Goal: Transaction & Acquisition: Purchase product/service

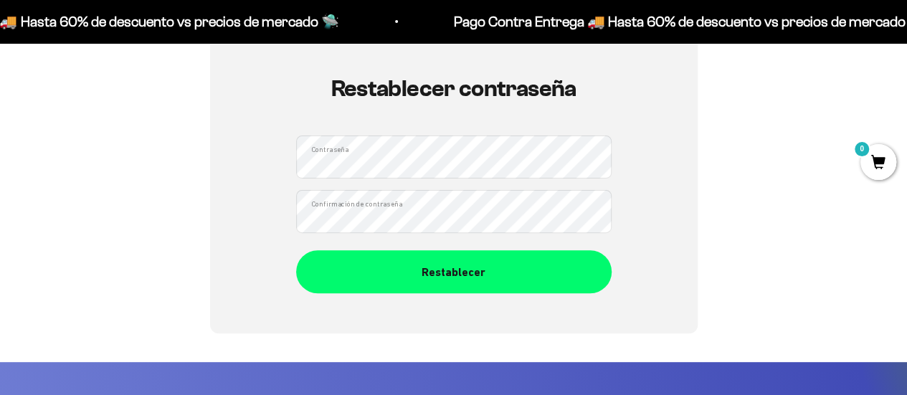
scroll to position [143, 0]
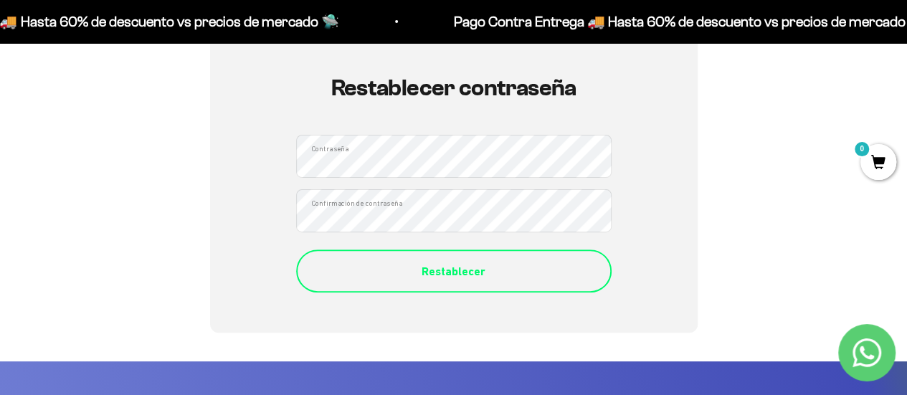
click at [476, 273] on div "Restablecer" at bounding box center [454, 271] width 258 height 19
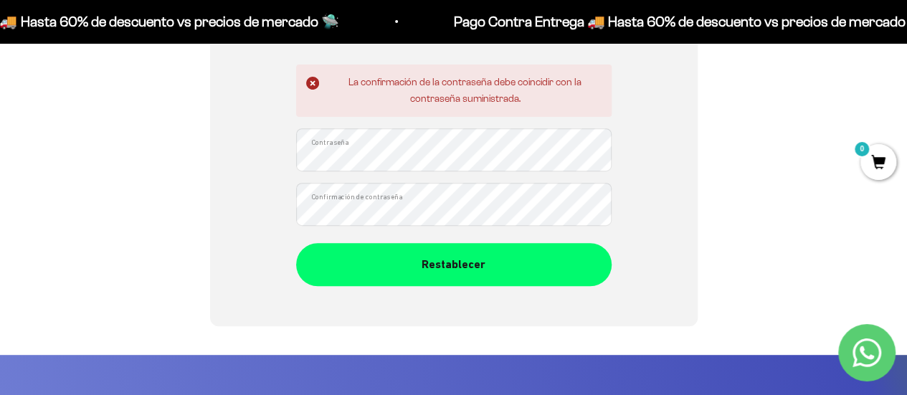
scroll to position [214, 0]
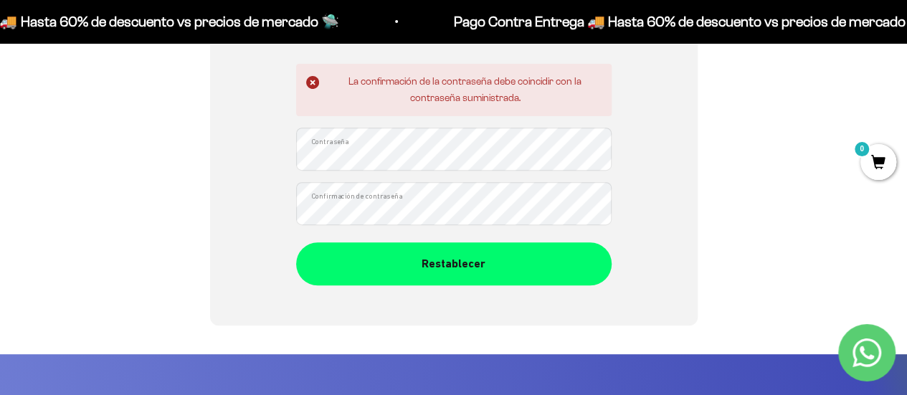
click at [735, 306] on div "Restablecer contraseña La confirmación de la contraseña debe coincidir con la c…" at bounding box center [453, 144] width 838 height 361
click at [296, 242] on button "Restablecer" at bounding box center [453, 263] width 315 height 43
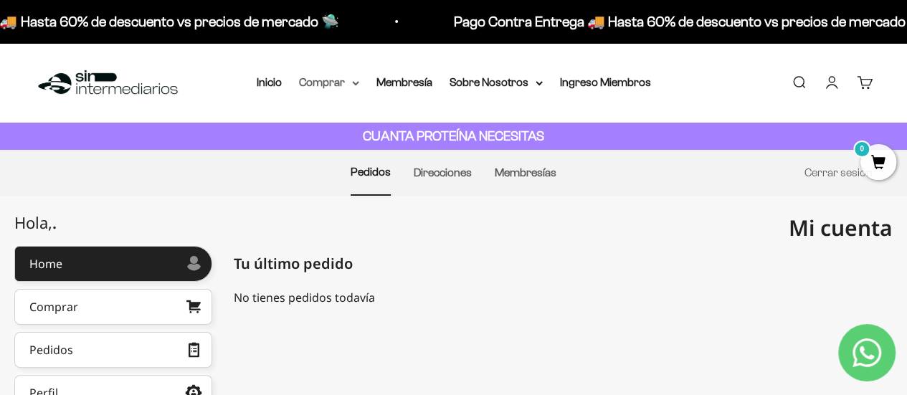
click at [340, 87] on summary "Comprar" at bounding box center [329, 82] width 60 height 19
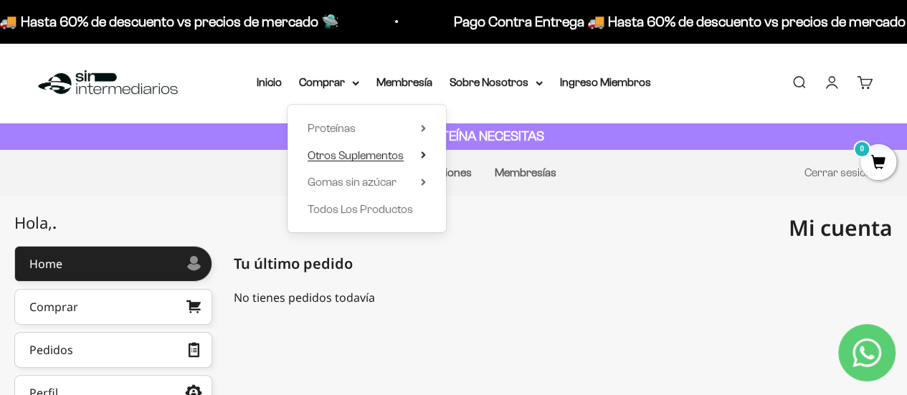
click at [421, 157] on icon at bounding box center [423, 154] width 5 height 7
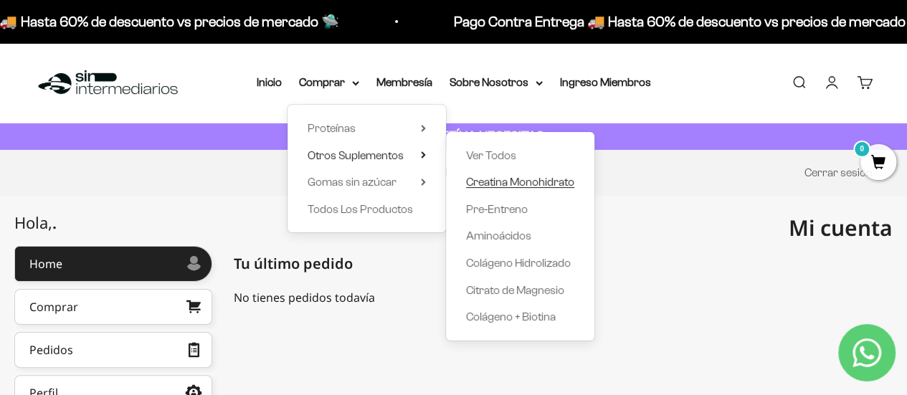
click at [540, 178] on span "Creatina Monohidrato" at bounding box center [520, 182] width 108 height 12
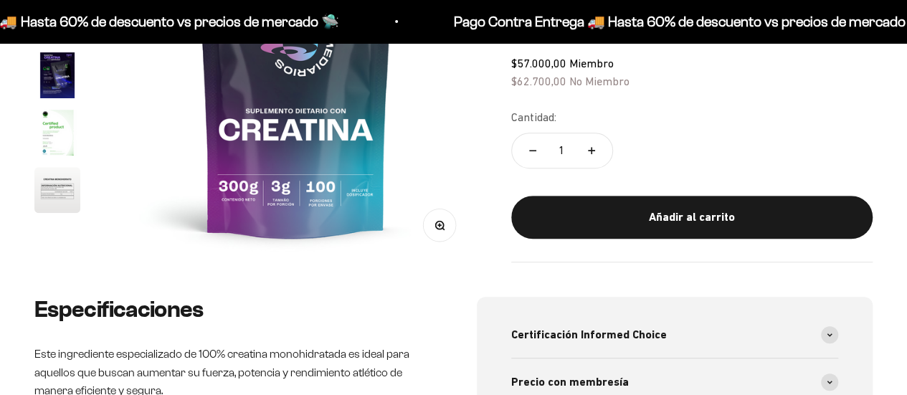
click at [704, 216] on div "Añadir al carrito" at bounding box center [692, 217] width 304 height 19
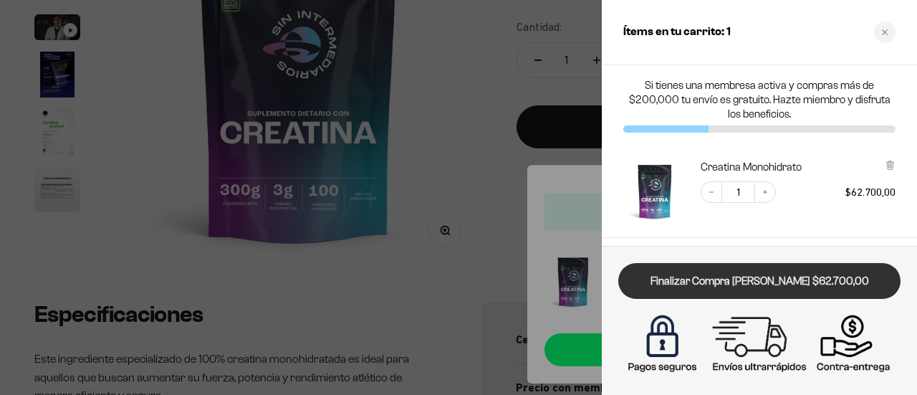
click at [809, 285] on link "Finalizar Compra Segura $62.700,00" at bounding box center [760, 281] width 282 height 37
